Goal: Information Seeking & Learning: Learn about a topic

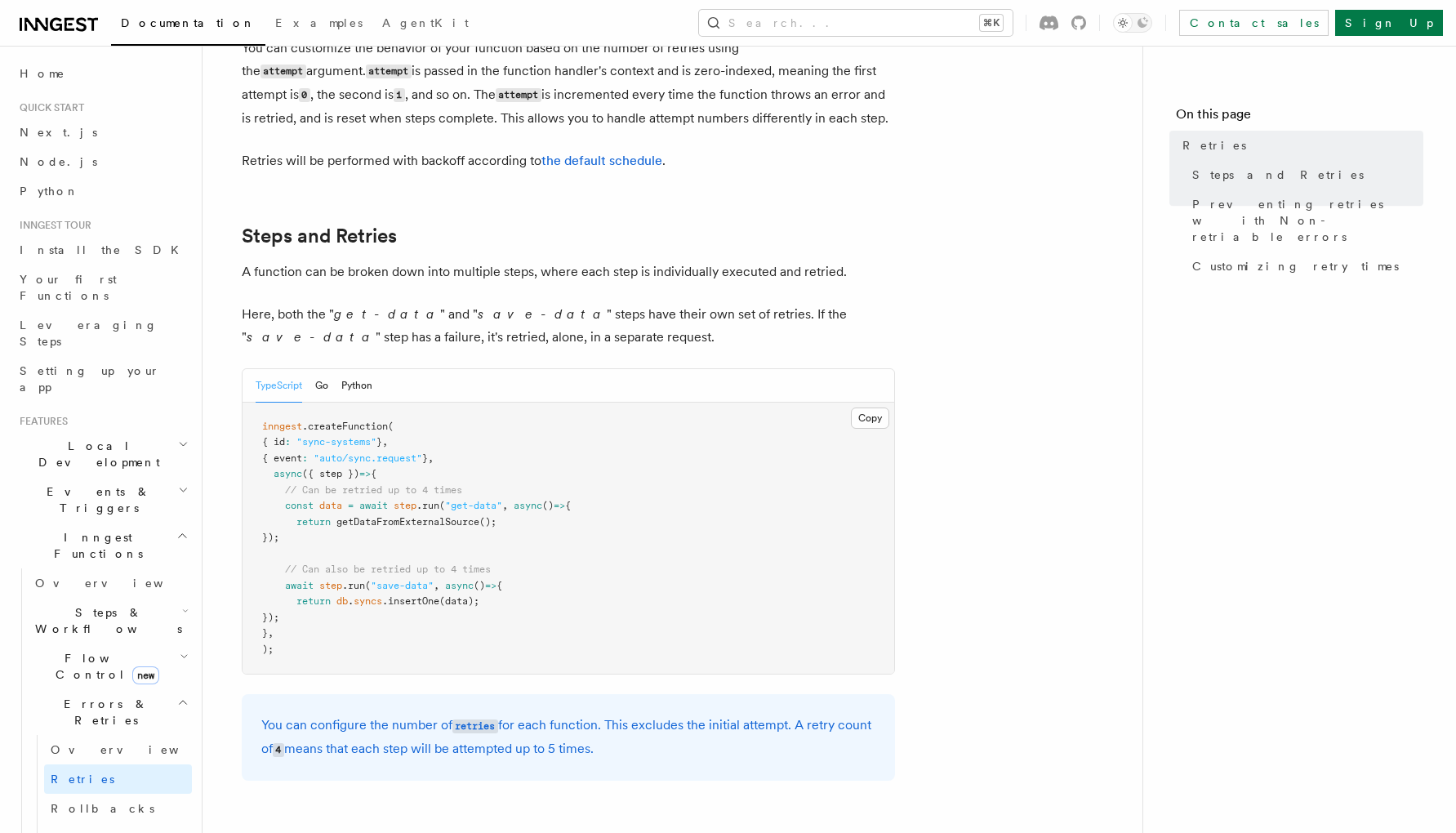
scroll to position [727, 0]
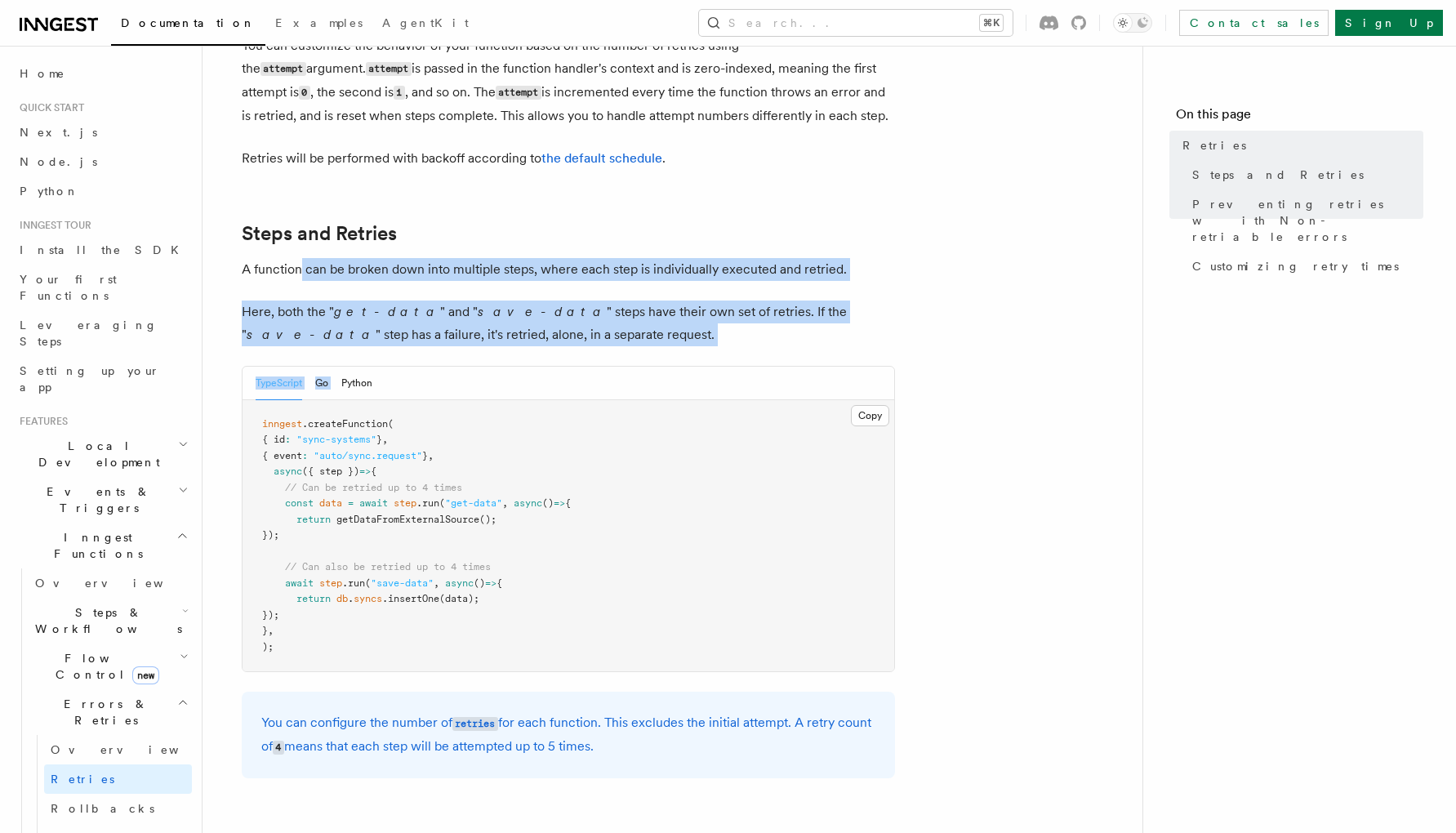
drag, startPoint x: 297, startPoint y: 255, endPoint x: 399, endPoint y: 355, distance: 142.8
click at [399, 367] on div "TypeScript Go Python" at bounding box center [568, 383] width 652 height 33
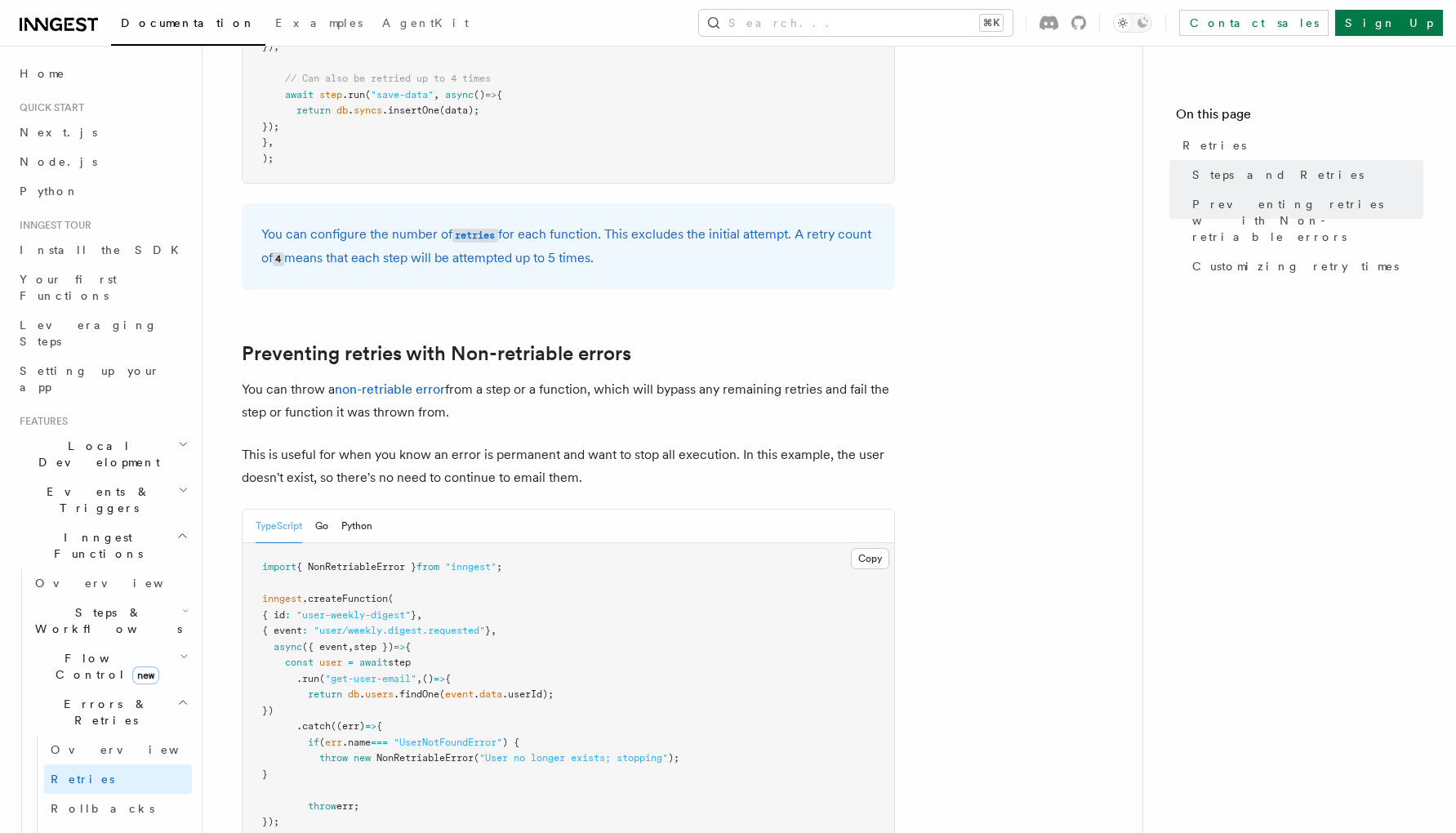
scroll to position [1241, 0]
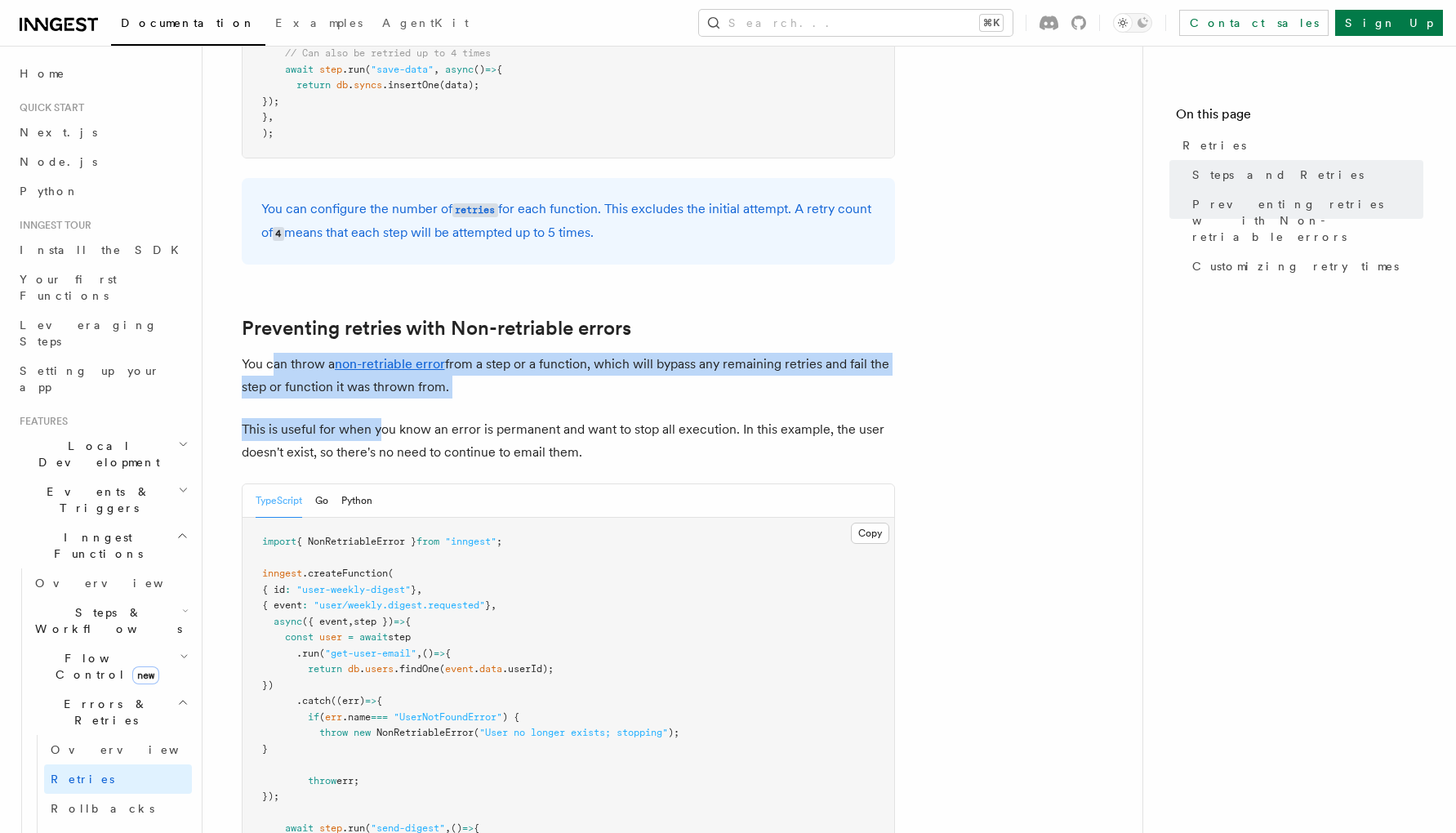
drag, startPoint x: 272, startPoint y: 340, endPoint x: 395, endPoint y: 407, distance: 140.1
click at [390, 406] on article "Features Inngest Functions Errors & Retries Retries By default, in addition to …" at bounding box center [673, 356] width 888 height 3050
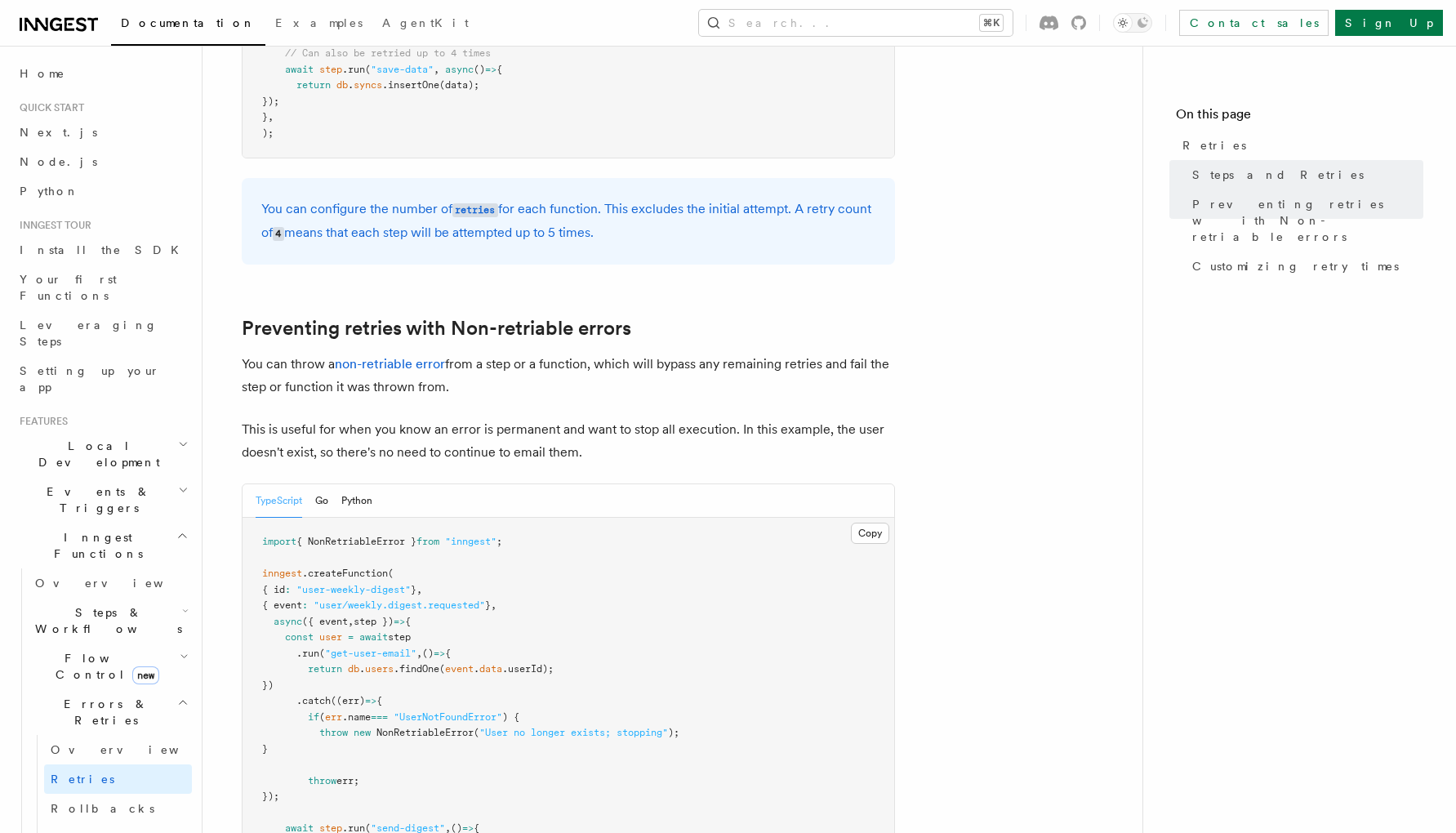
click at [395, 418] on p "This is useful for when you know an error is permanent and want to stop all exe…" at bounding box center [568, 441] width 654 height 46
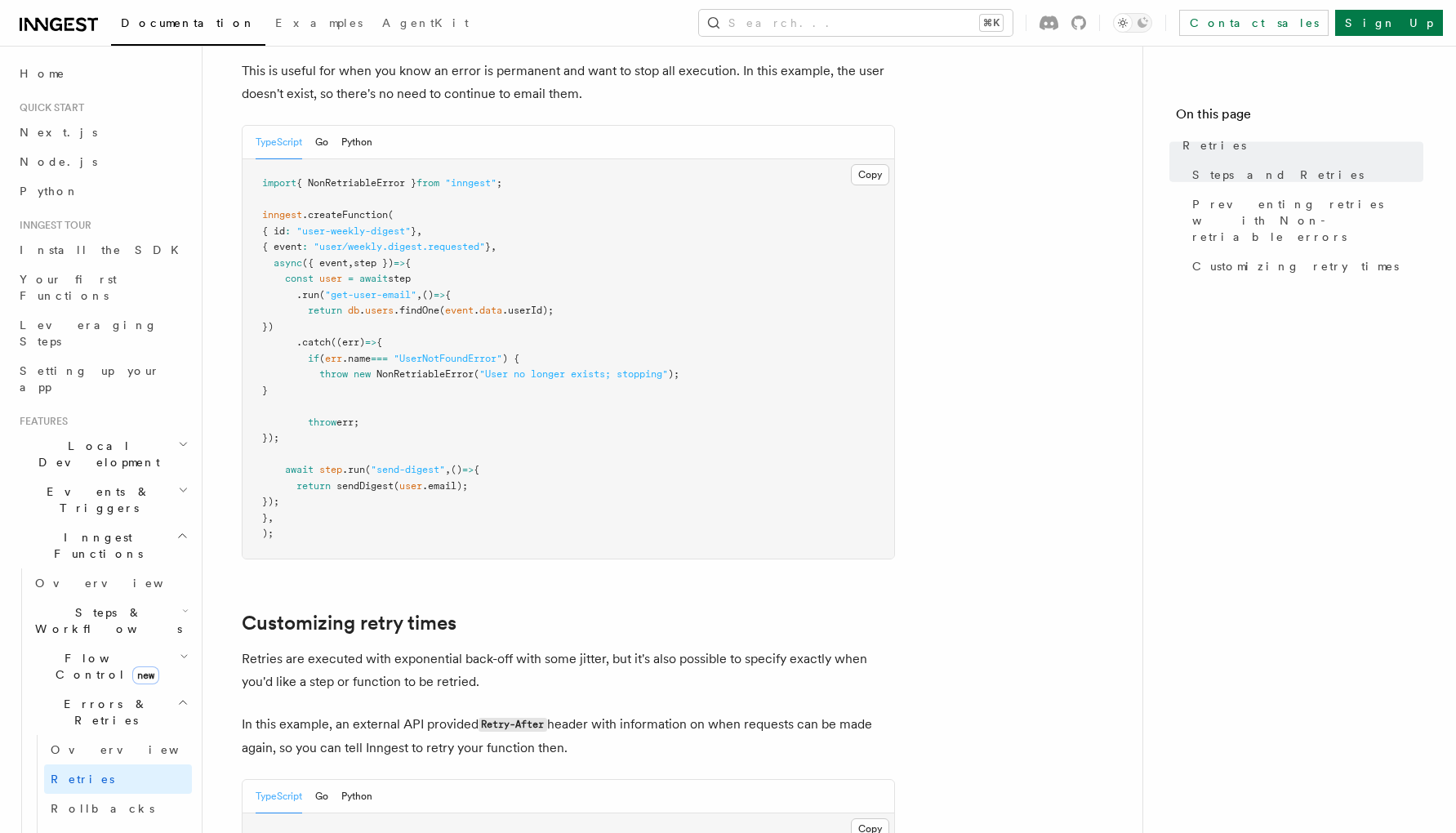
scroll to position [2268, 0]
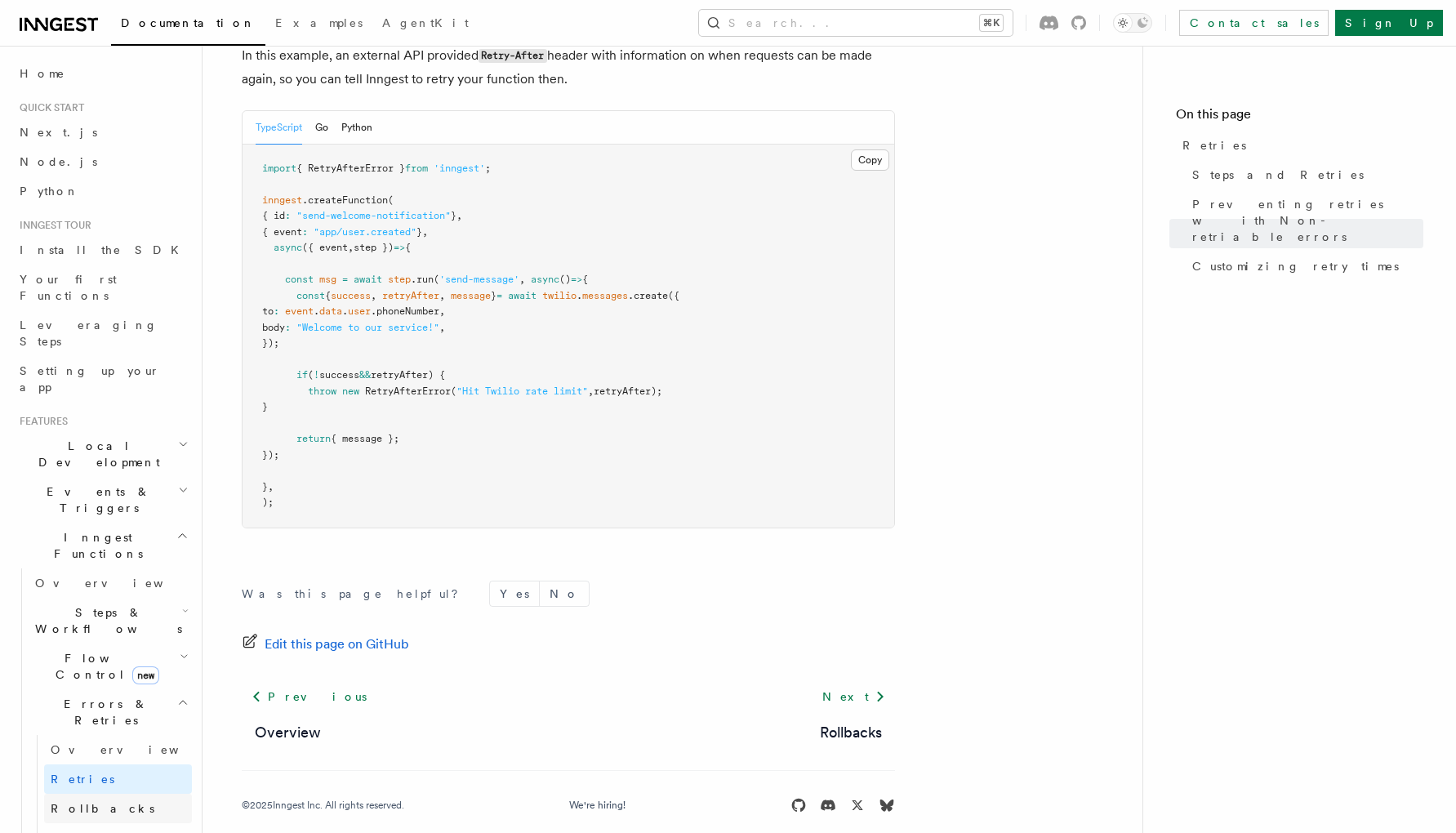
click at [99, 794] on link "Rollbacks" at bounding box center [118, 809] width 148 height 29
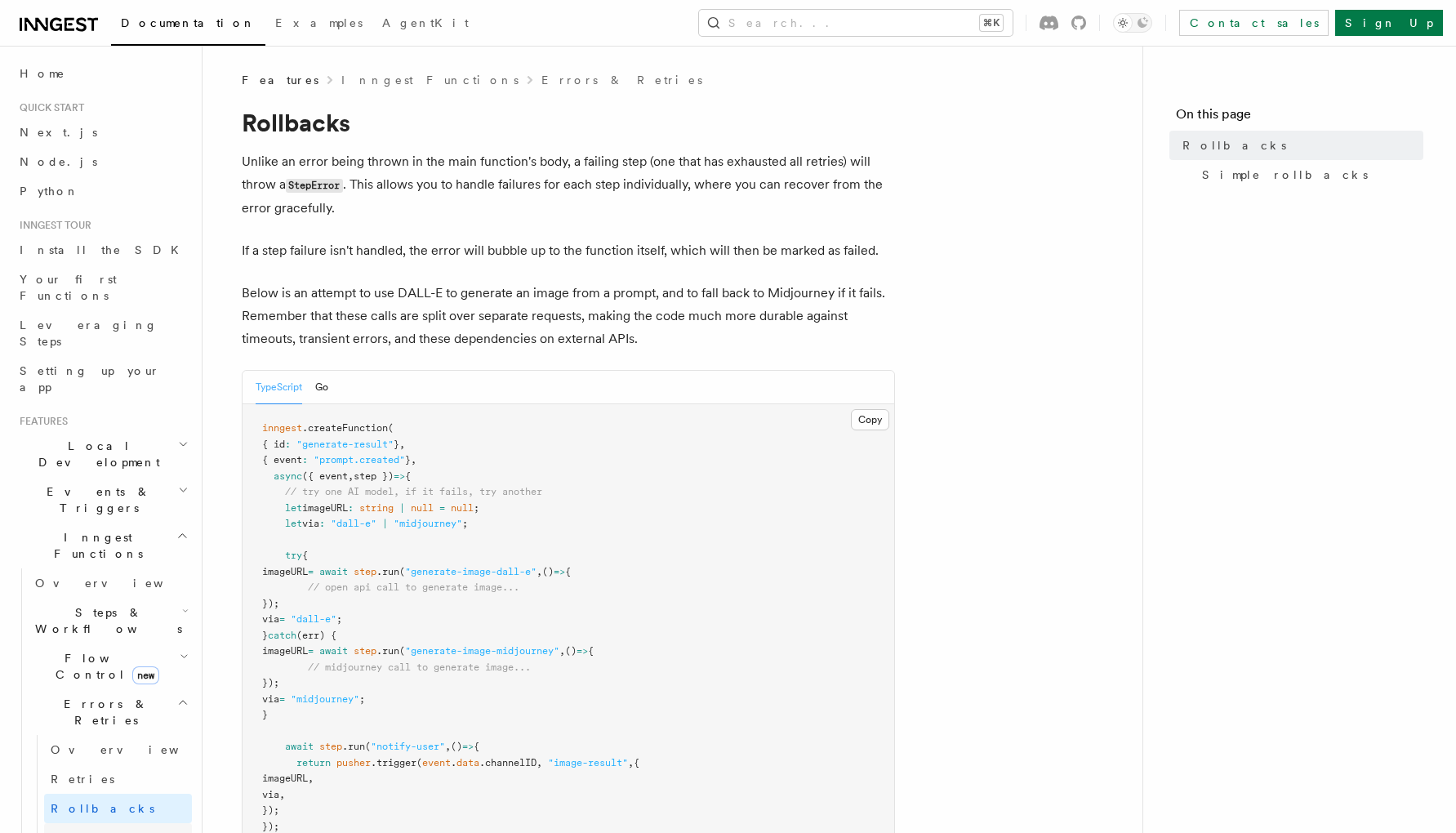
click at [96, 831] on span "Failure handlers" at bounding box center [89, 846] width 77 height 29
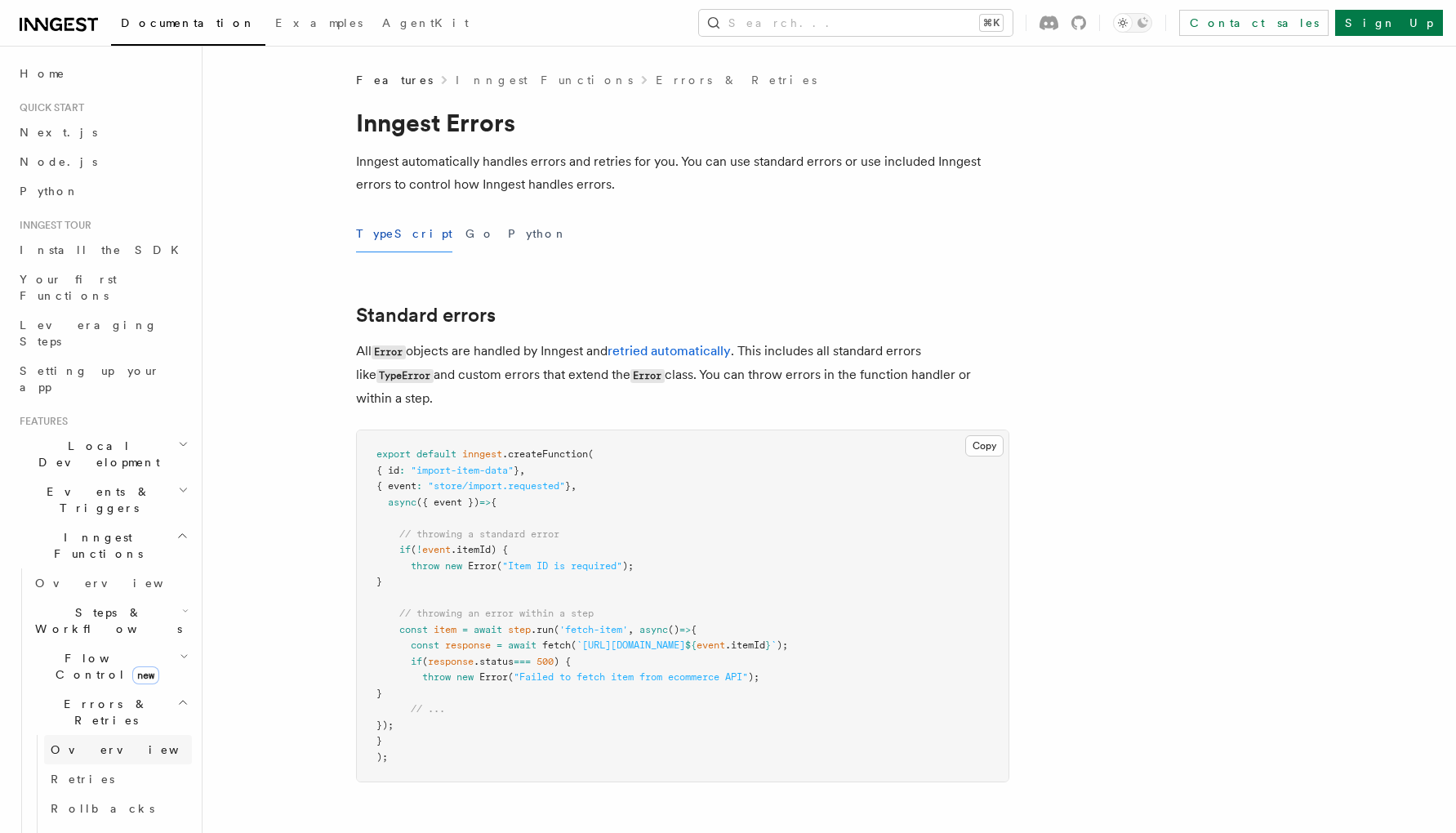
click at [84, 744] on span "Overview" at bounding box center [134, 750] width 168 height 13
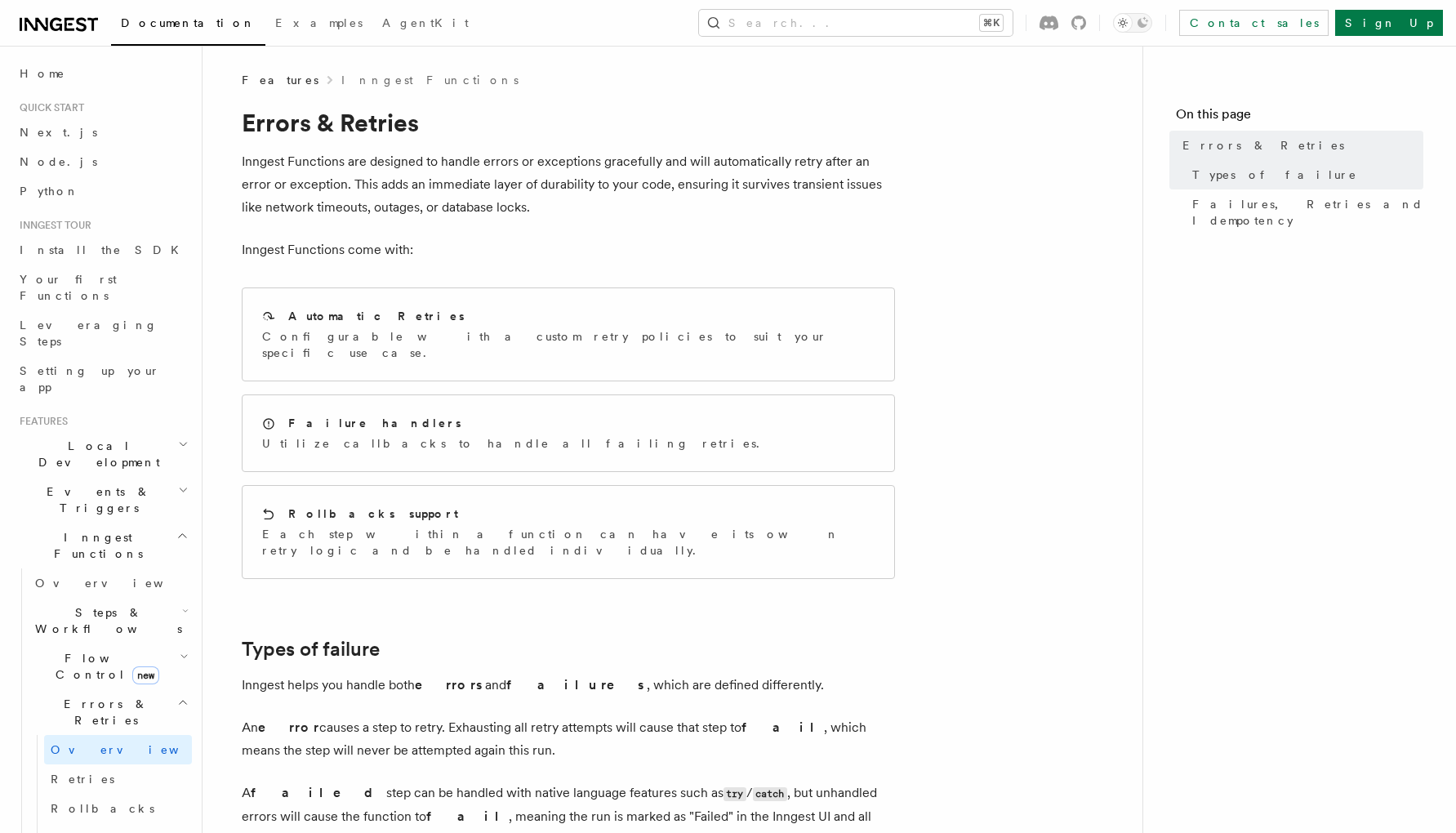
click at [438, 216] on p "Inngest Functions are designed to handle errors or exceptions gracefully and wi…" at bounding box center [568, 184] width 654 height 69
